Goal: Task Accomplishment & Management: Use online tool/utility

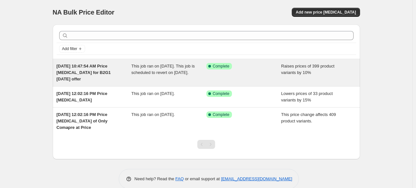
click at [155, 84] on div "[DATE] 10:47:54 AM Price [MEDICAL_DATA] for B2G1 [DATE] offer This job ran on […" at bounding box center [206, 72] width 307 height 27
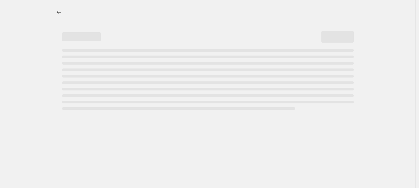
select select "percentage"
select select "no_change"
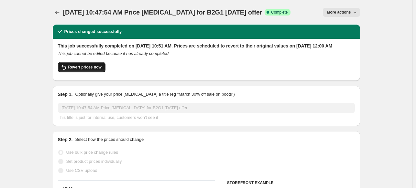
click at [91, 70] on span "Revert prices now" at bounding box center [84, 67] width 33 height 5
checkbox input "false"
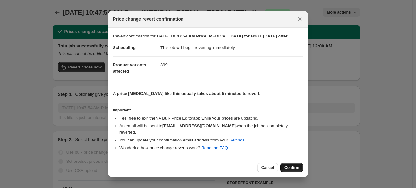
click at [293, 167] on button "Confirm" at bounding box center [291, 167] width 23 height 9
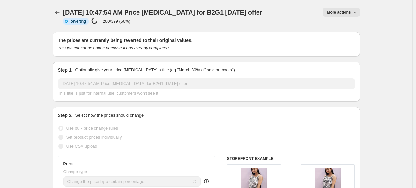
click at [279, 147] on div "Use CSV upload" at bounding box center [206, 146] width 297 height 9
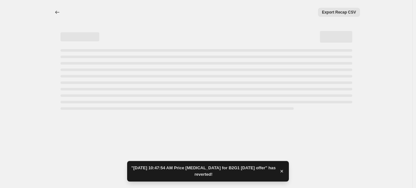
select select "percentage"
select select "no_change"
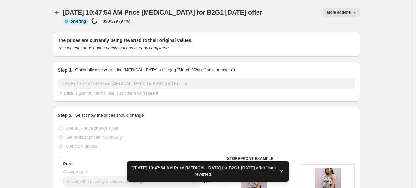
checkbox input "true"
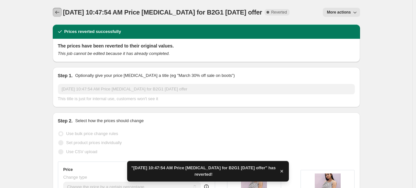
click at [59, 9] on button "Price change jobs" at bounding box center [57, 12] width 9 height 9
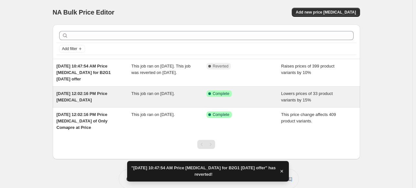
click at [98, 104] on div "[DATE] 12:02:16 PM Price [MEDICAL_DATA] This job ran on [DATE]. Success Complet…" at bounding box center [206, 97] width 307 height 21
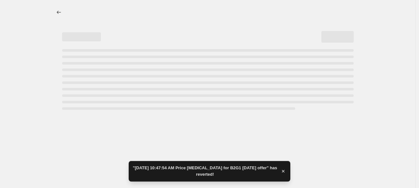
select select "percentage"
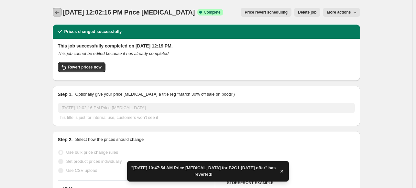
click at [57, 16] on button "Price change jobs" at bounding box center [57, 12] width 9 height 9
